Goal: Find specific page/section: Find specific page/section

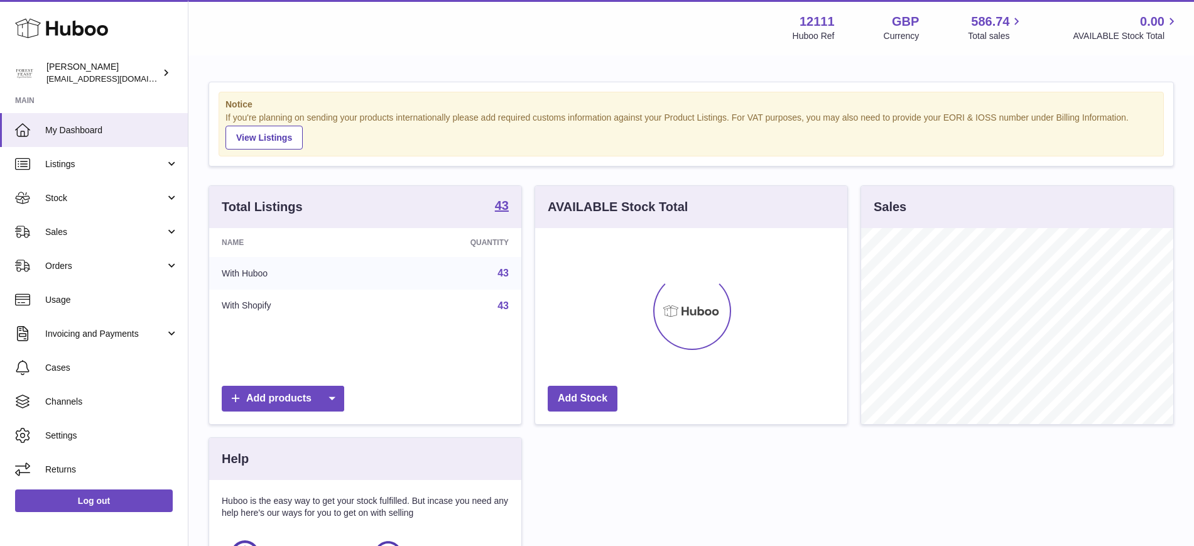
scroll to position [196, 312]
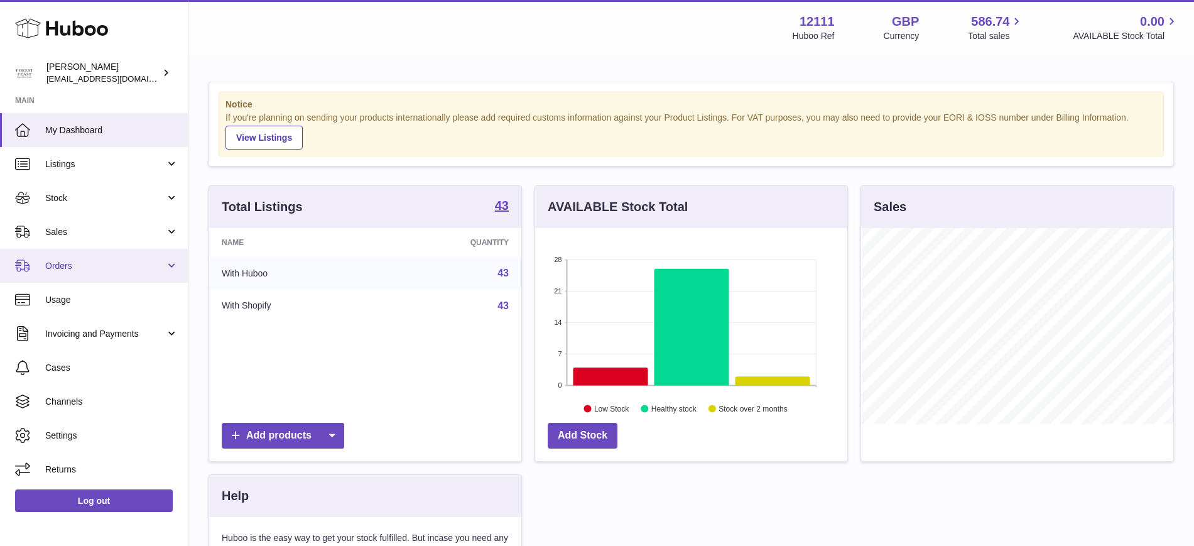
click at [111, 264] on span "Orders" at bounding box center [105, 266] width 120 height 12
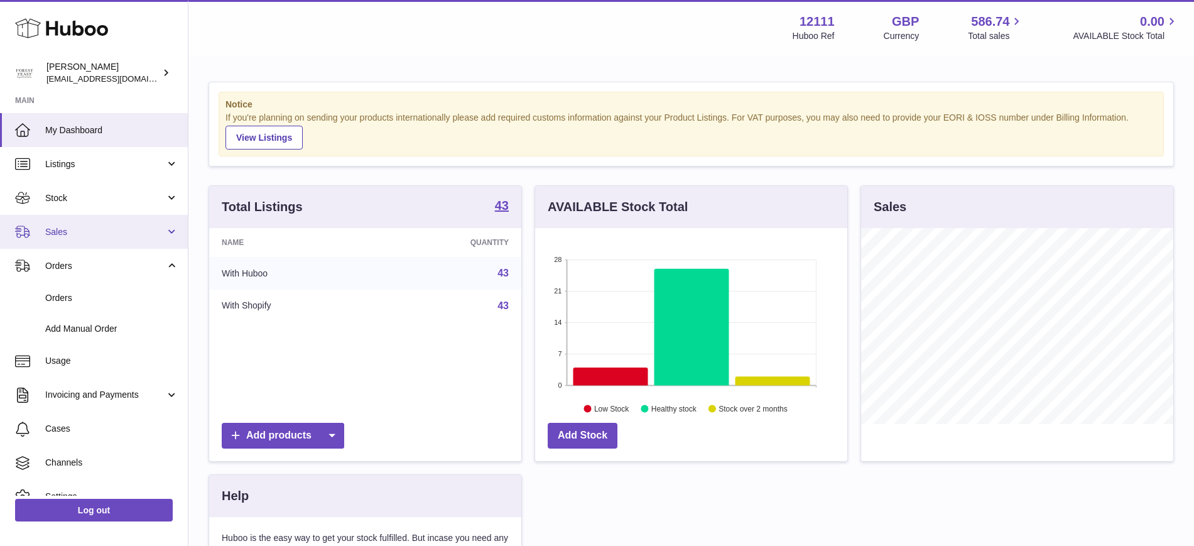
click at [89, 239] on link "Sales" at bounding box center [94, 232] width 188 height 34
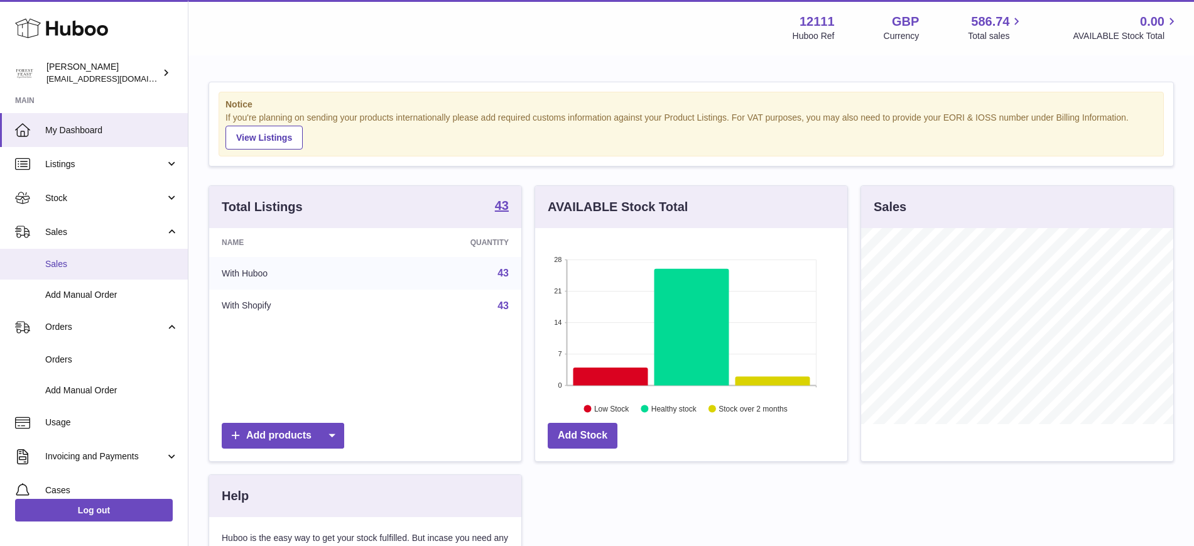
click at [85, 263] on span "Sales" at bounding box center [111, 264] width 133 height 12
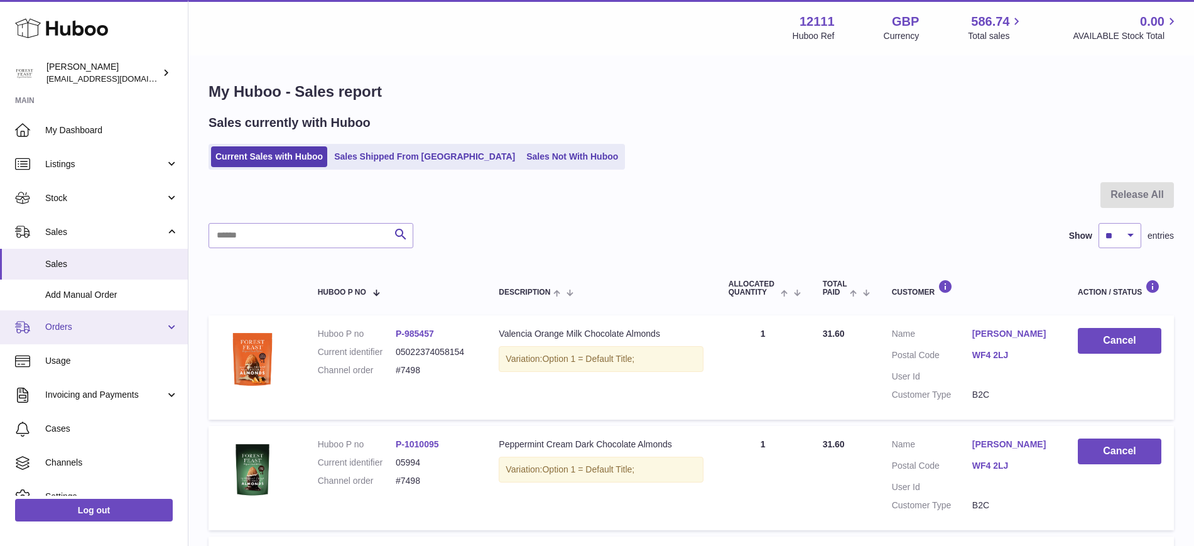
click at [72, 330] on span "Orders" at bounding box center [105, 327] width 120 height 12
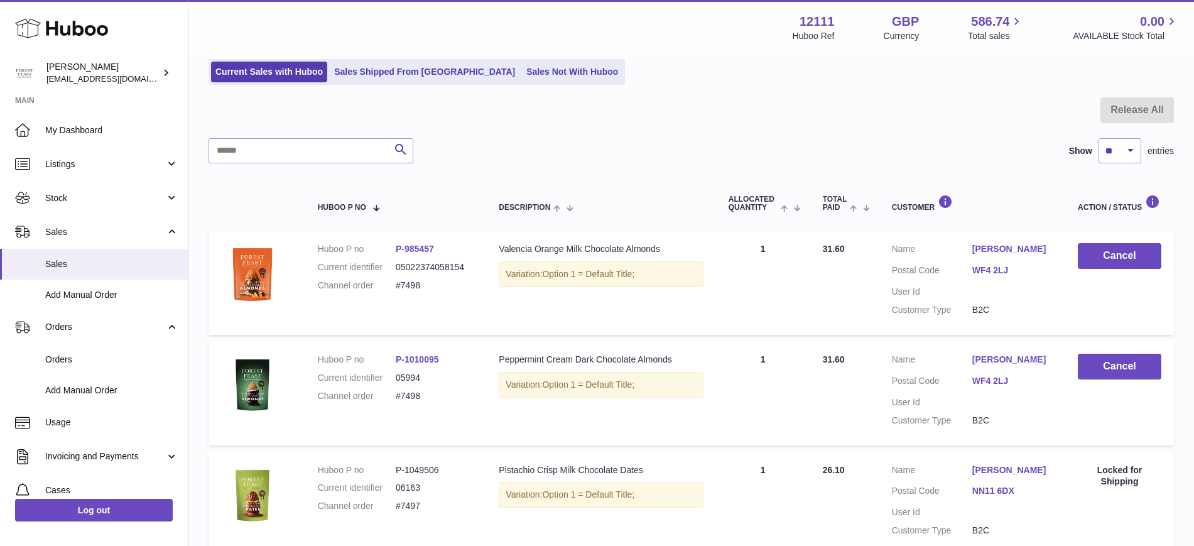
scroll to position [58, 0]
